Goal: Information Seeking & Learning: Learn about a topic

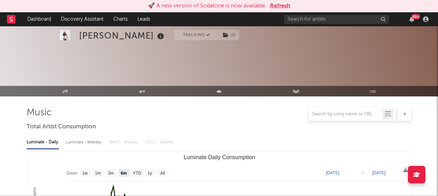
select select "6m"
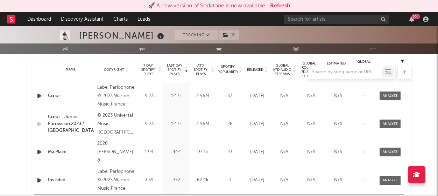
click at [279, 6] on button "Refresh" at bounding box center [280, 6] width 20 height 8
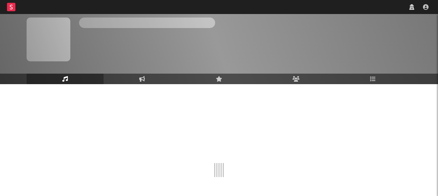
scroll to position [48, 0]
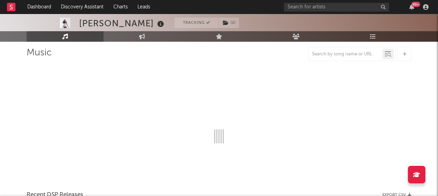
select select "6m"
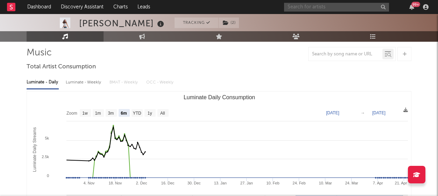
click at [342, 6] on input "text" at bounding box center [336, 7] width 105 height 9
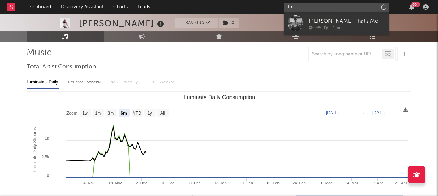
type input "t"
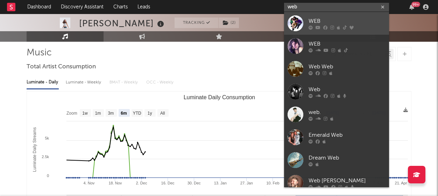
type input "web"
click at [336, 23] on div "WEB" at bounding box center [347, 21] width 77 height 8
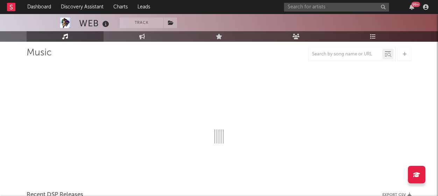
select select "1w"
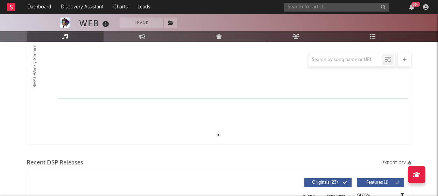
scroll to position [140, 0]
